Goal: Answer question/provide support

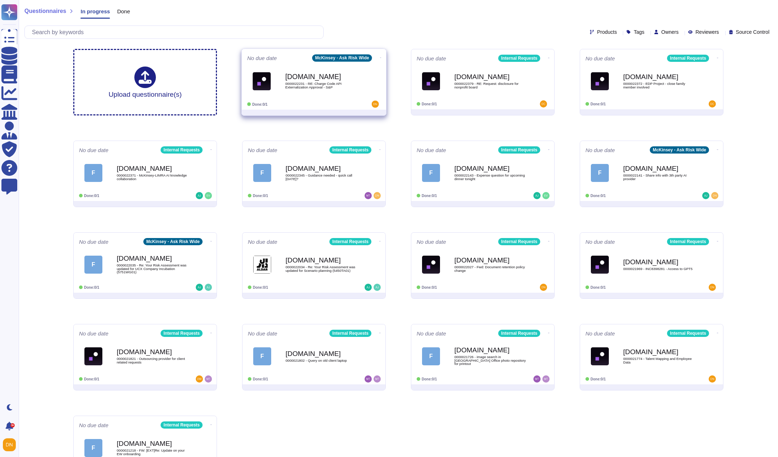
click at [330, 91] on div "Force.com 0000022231 - RE: Charge Code API Externalization Approval - S&P" at bounding box center [321, 80] width 73 height 29
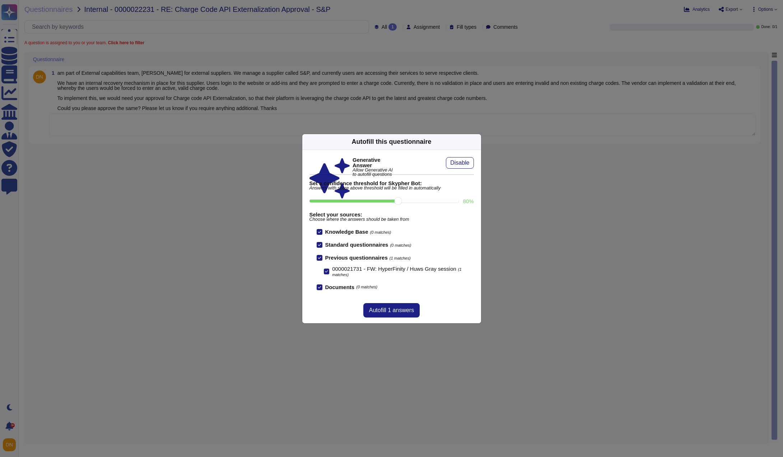
click at [477, 142] on icon at bounding box center [477, 142] width 0 height 0
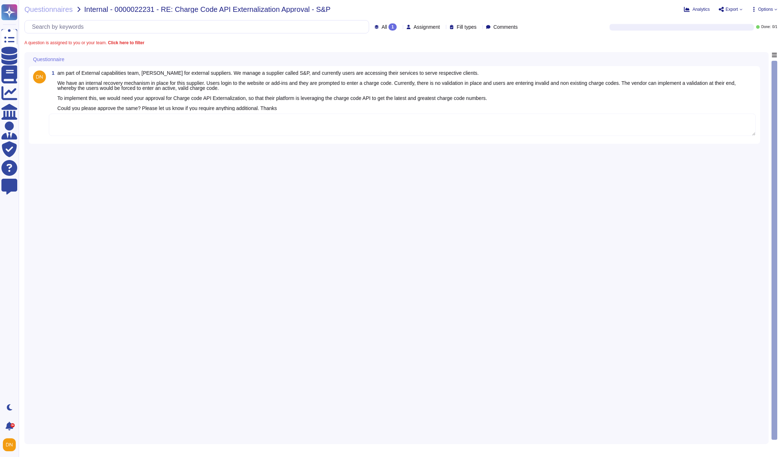
click at [359, 120] on textarea at bounding box center [402, 125] width 707 height 22
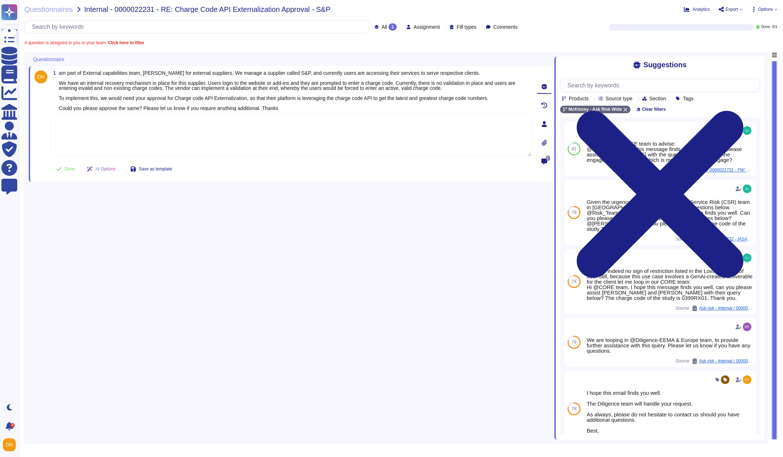
paste textarea "Please be informed that there is [PERSON_NAME]'s workflow for reviewing and app…"
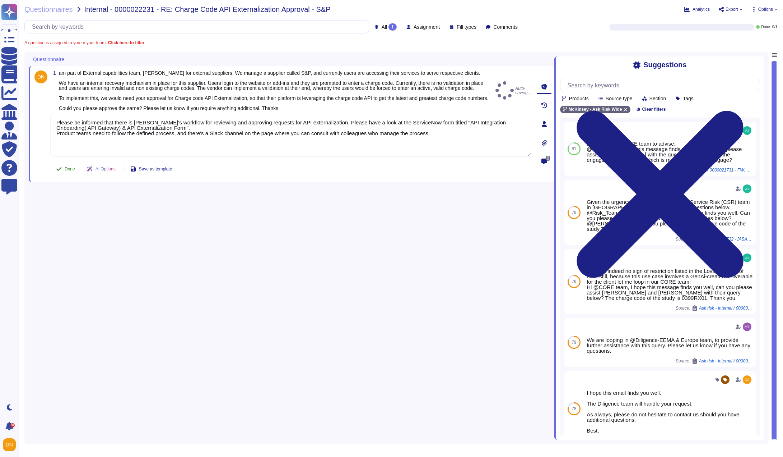
type textarea "Please be informed that there is [PERSON_NAME]'s workflow for reviewing and app…"
click at [70, 167] on div "1 am part of External capabilities team, COE for external suppliers. We manage …" at bounding box center [282, 123] width 497 height 107
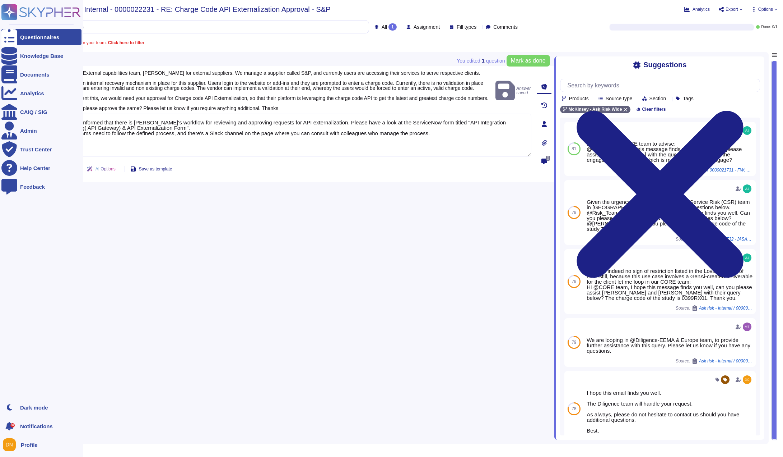
click at [15, 37] on div at bounding box center [9, 37] width 16 height 16
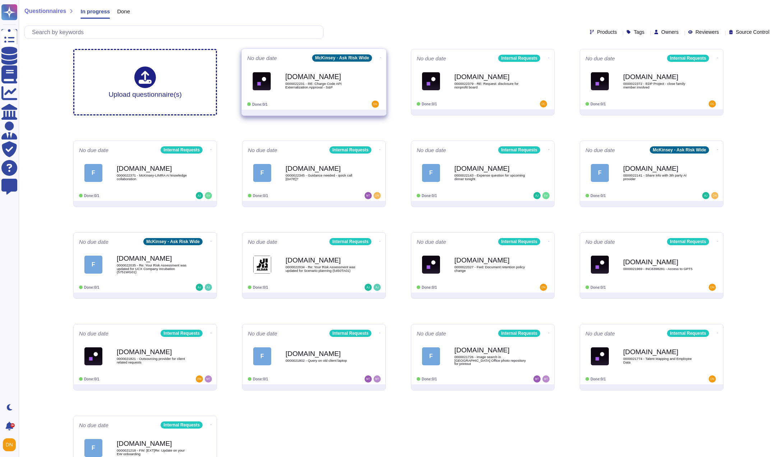
click at [380, 57] on icon at bounding box center [380, 58] width 1 height 2
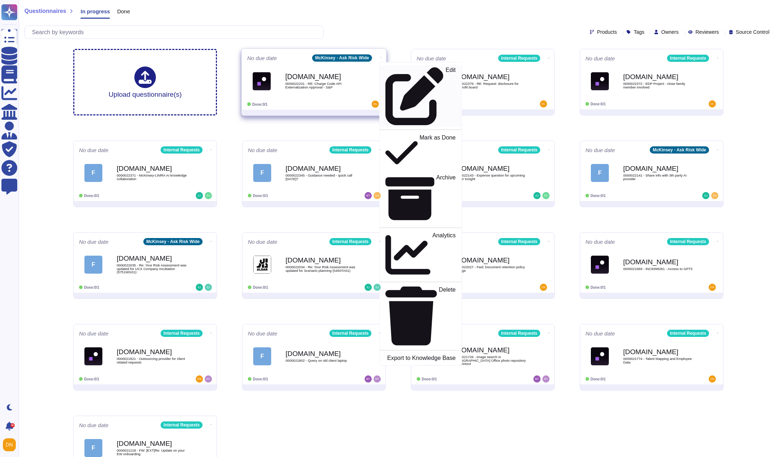
click at [387, 68] on div "Edit" at bounding box center [420, 96] width 70 height 59
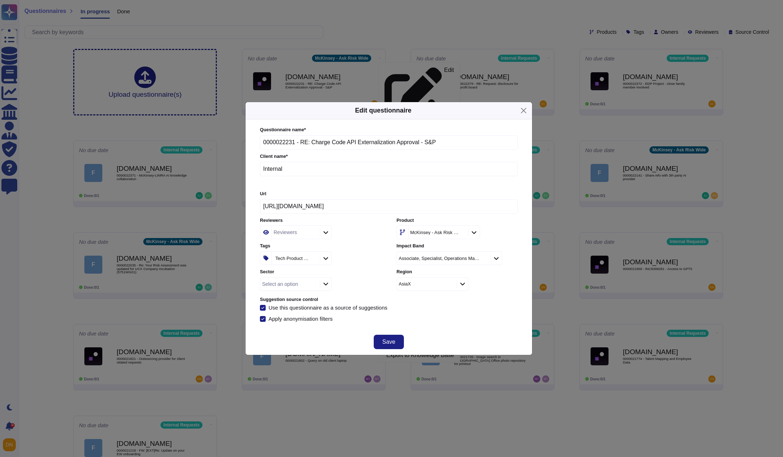
click at [426, 234] on div "McKinsey - Ask Risk Wide" at bounding box center [435, 232] width 49 height 5
click at [459, 289] on div "Internal Requests" at bounding box center [444, 290] width 75 height 6
click at [384, 342] on span "Save" at bounding box center [389, 342] width 13 height 6
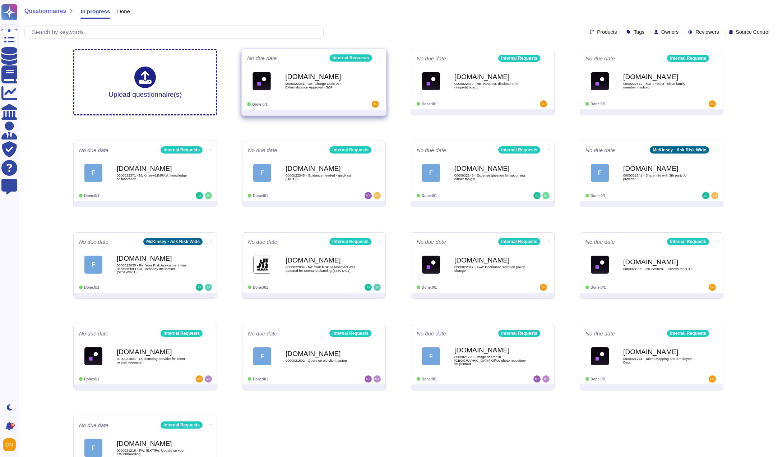
click at [327, 77] on b "[DOMAIN_NAME]" at bounding box center [321, 76] width 73 height 7
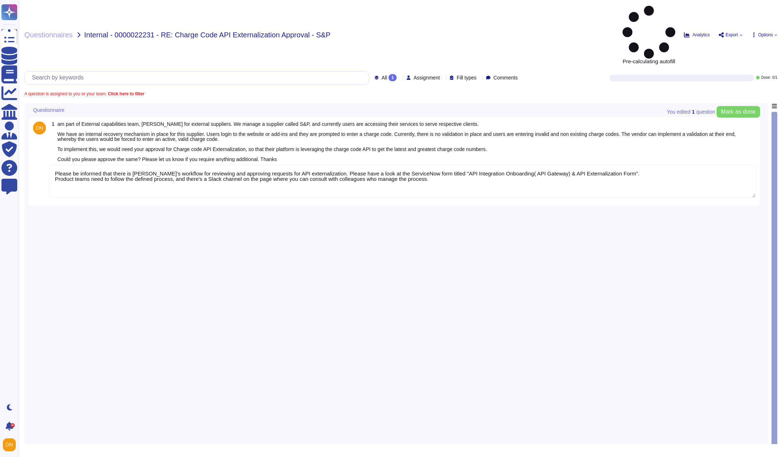
click at [62, 165] on textarea "Please be informed that there is [PERSON_NAME]'s workflow for reviewing and app…" at bounding box center [402, 181] width 707 height 33
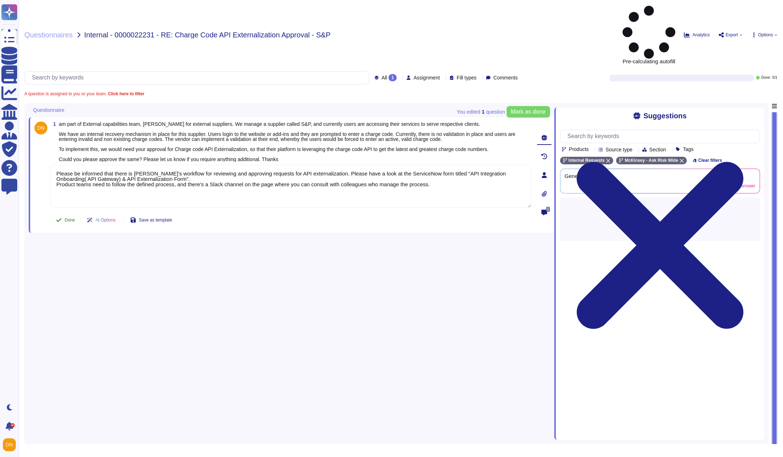
type textarea "Please be informed that there is [PERSON_NAME]'s workflow for reviewing and app…"
click at [70, 170] on div "1 am part of External capabilities team, [PERSON_NAME] for external suppliers. …" at bounding box center [282, 174] width 497 height 107
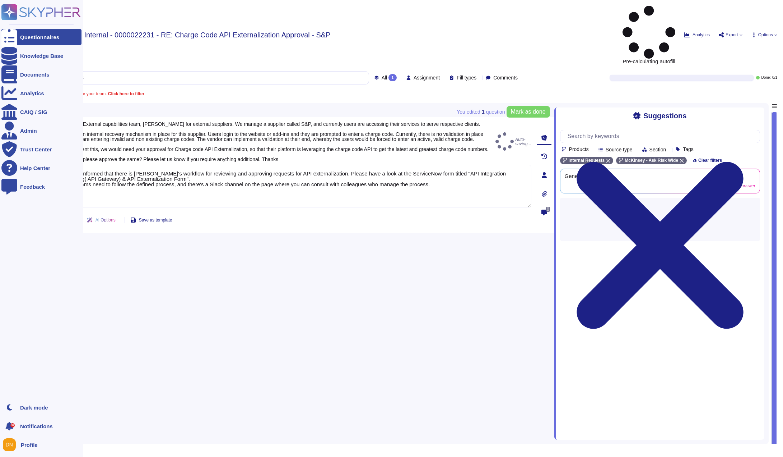
click at [10, 38] on icon at bounding box center [9, 37] width 16 height 21
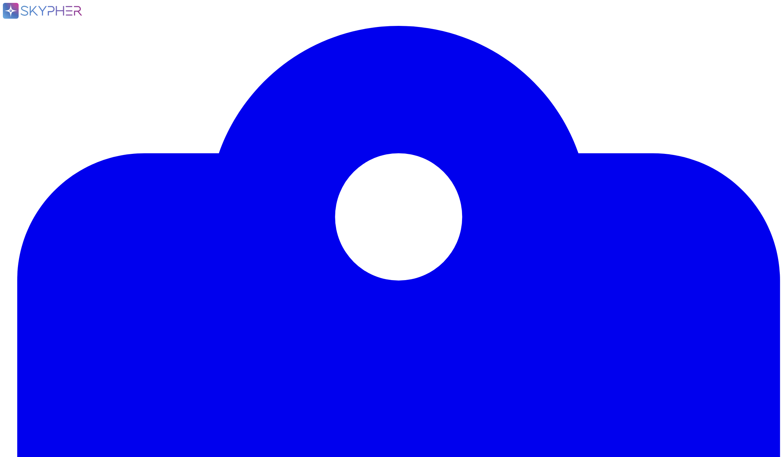
type textarea "Please be informed that there is [PERSON_NAME]'s workflow for reviewing and app…"
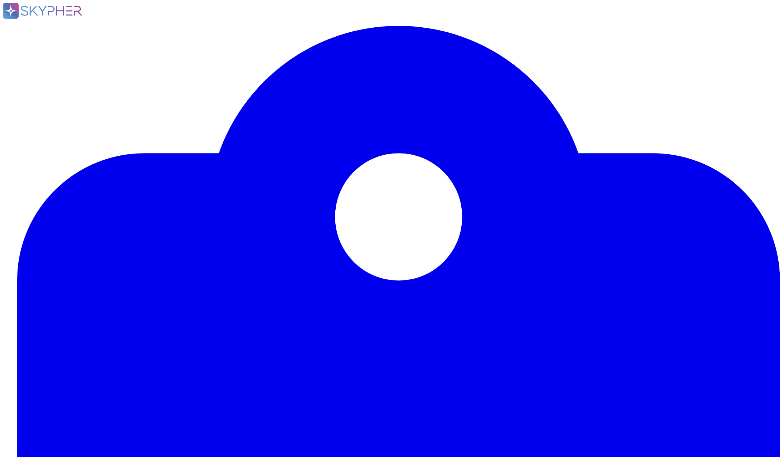
drag, startPoint x: 154, startPoint y: 10, endPoint x: 116, endPoint y: 9, distance: 38.8
copy span "0000021969"
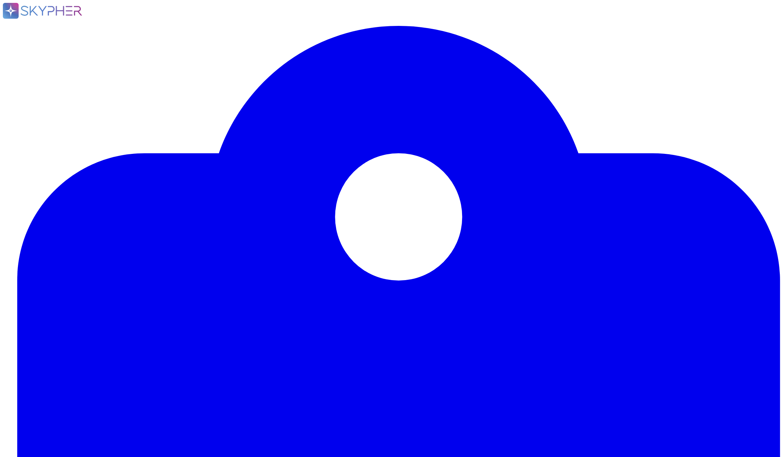
paste textarea "Thank you for contacting the Ask Risk team via GenAI and for your diligence in …"
type textarea "Thank you for contacting the Ask Risk team via GenAI and for your diligence in …"
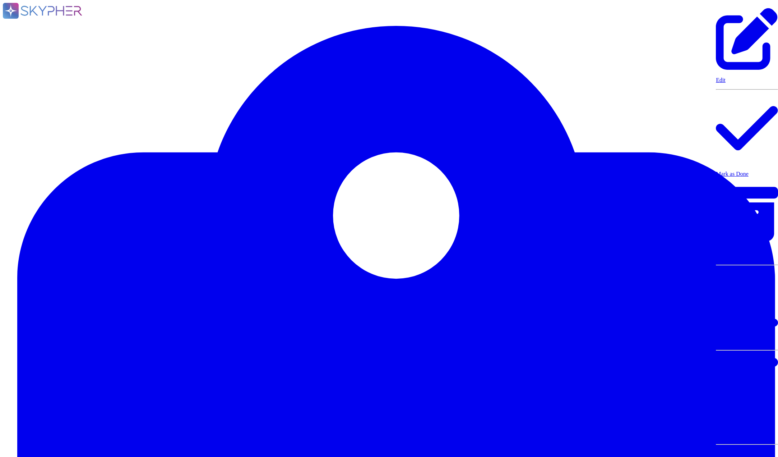
click at [716, 177] on div "Mark as Done" at bounding box center [747, 135] width 62 height 85
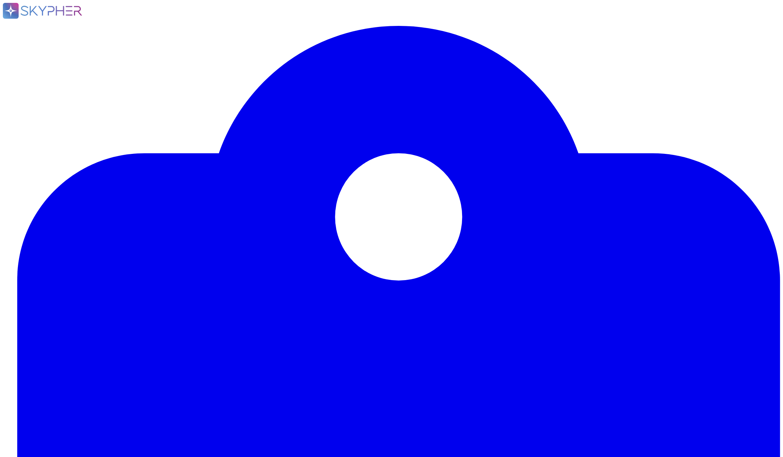
drag, startPoint x: 114, startPoint y: 10, endPoint x: 152, endPoint y: 10, distance: 37.7
copy span "0000021774"
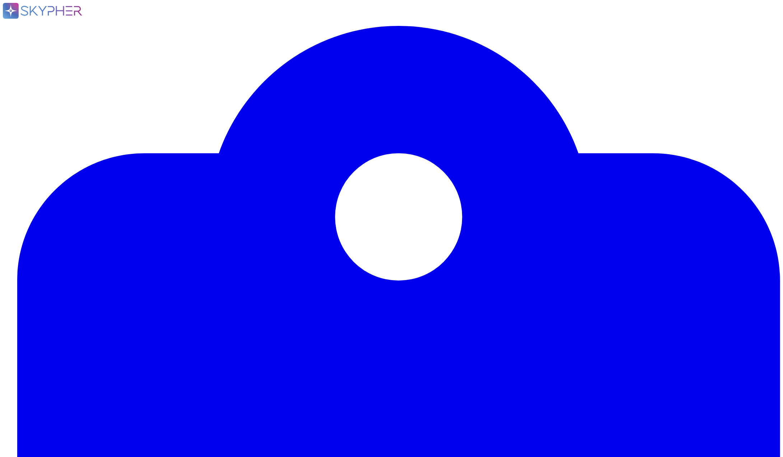
type textarea "Let me loop in Legal team or further assistance."
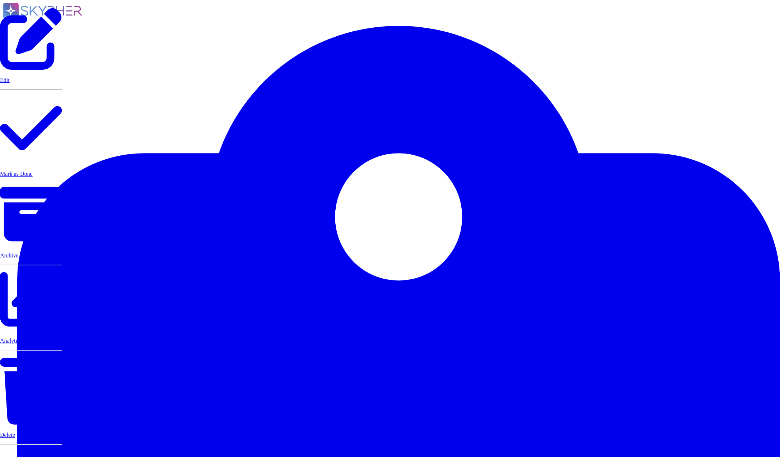
click at [61, 70] on icon at bounding box center [30, 38] width 61 height 61
type input "legal"
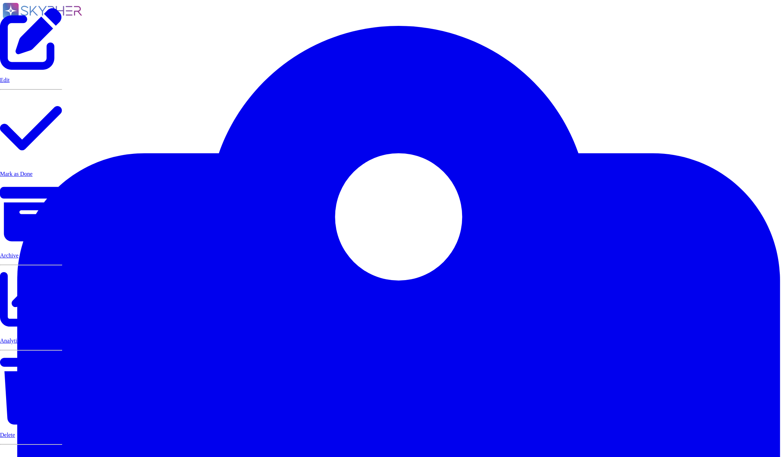
click at [62, 177] on p "Mark as Done" at bounding box center [31, 174] width 62 height 6
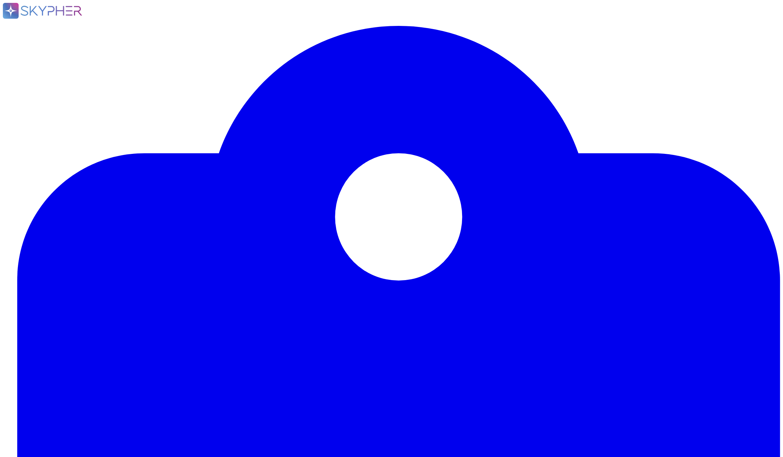
type textarea "Please be informed that there is [PERSON_NAME]'s workflow for reviewing and app…"
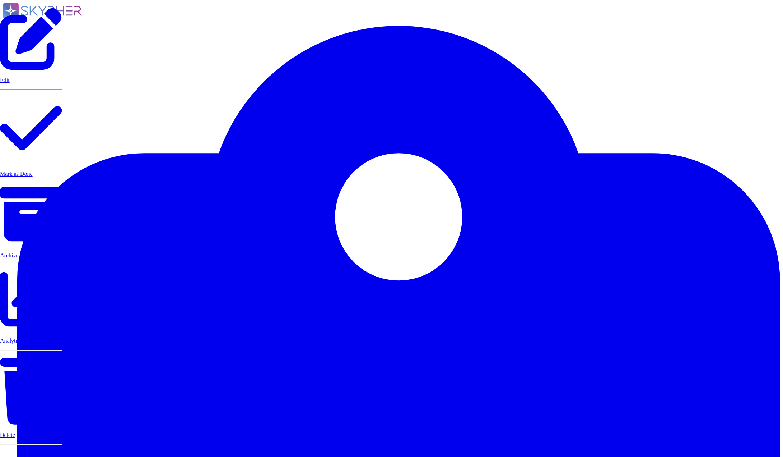
click at [62, 171] on p "Mark as Done" at bounding box center [31, 174] width 62 height 6
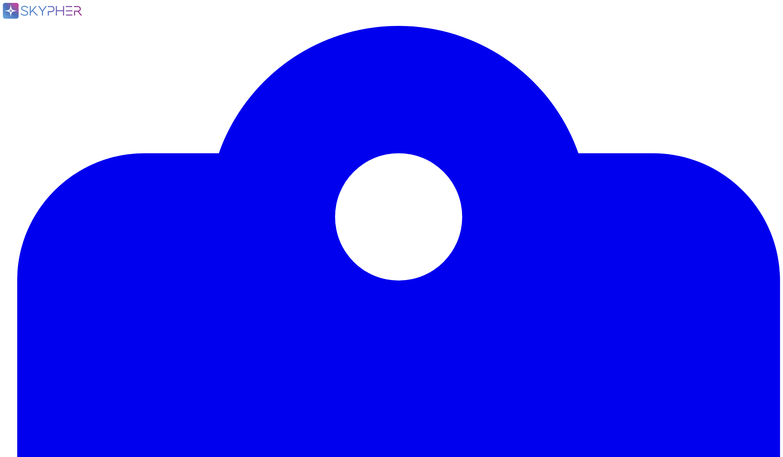
drag, startPoint x: 152, startPoint y: 9, endPoint x: 113, endPoint y: 5, distance: 39.0
copy span "0000022027"
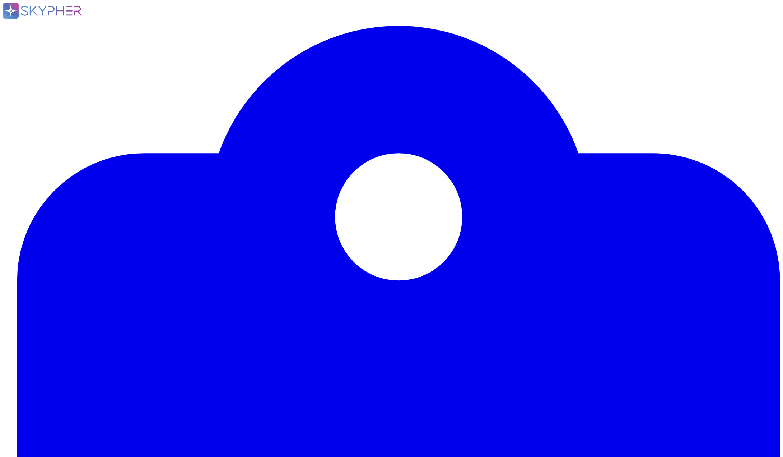
paste textarea "All communications related to McKinsey business must be retained. According to …"
type textarea "All communications related to McKinsey business must be retained. According to …"
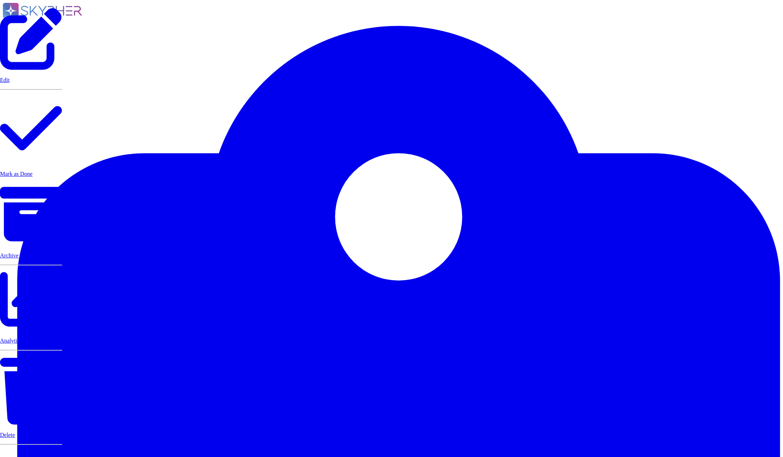
click at [61, 70] on icon at bounding box center [30, 38] width 61 height 61
type input "ask"
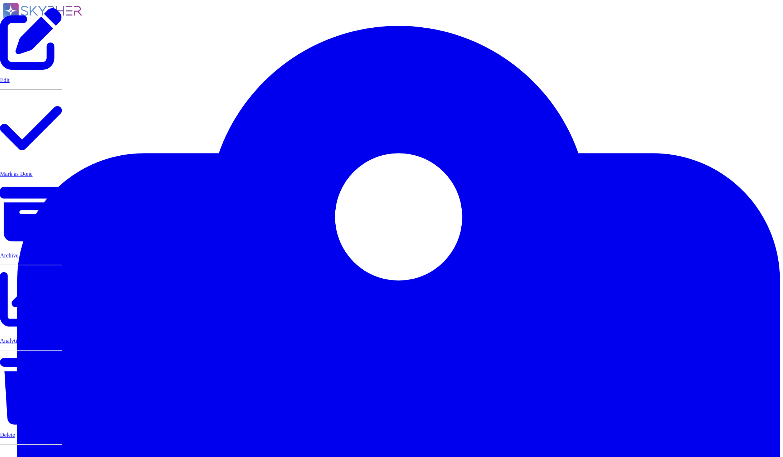
click at [62, 177] on p "Mark as Done" at bounding box center [31, 174] width 62 height 6
